Goal: Navigation & Orientation: Go to known website

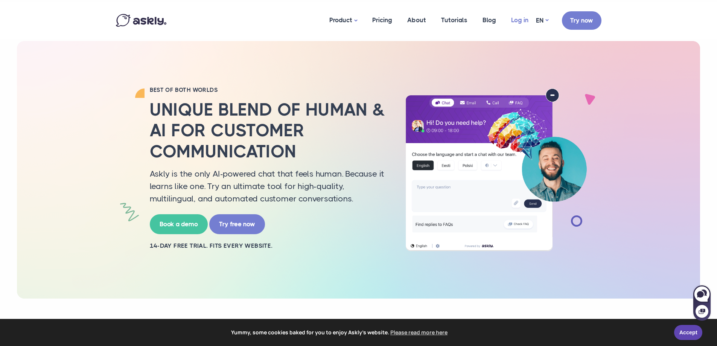
click at [515, 18] on link "Log in" at bounding box center [520, 20] width 32 height 37
click at [554, 22] on li "Try now" at bounding box center [577, 20] width 47 height 18
click at [544, 21] on link "EN" at bounding box center [542, 20] width 12 height 11
click at [544, 44] on link "ET" at bounding box center [542, 41] width 30 height 13
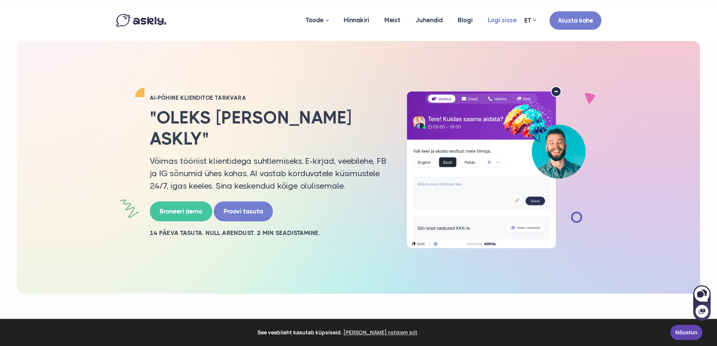
click at [503, 20] on link "Logi sisse" at bounding box center [502, 20] width 44 height 37
